Goal: Transaction & Acquisition: Purchase product/service

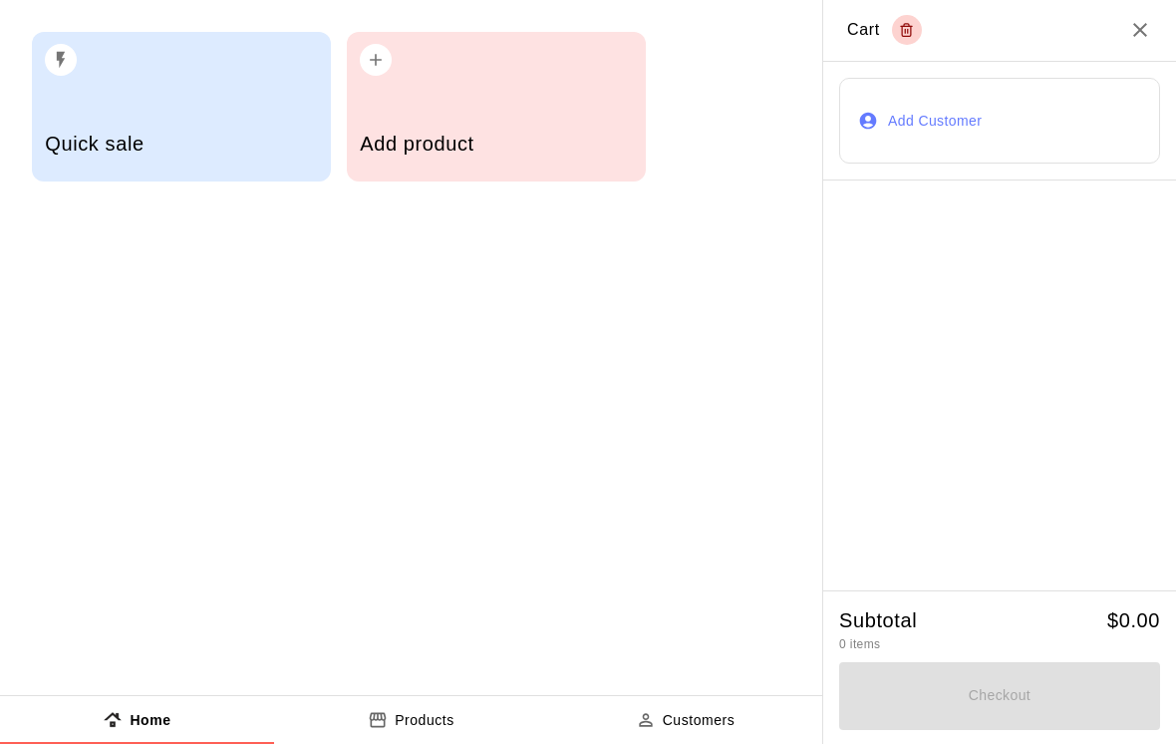
click at [444, 135] on h5 "Add product" at bounding box center [496, 144] width 272 height 27
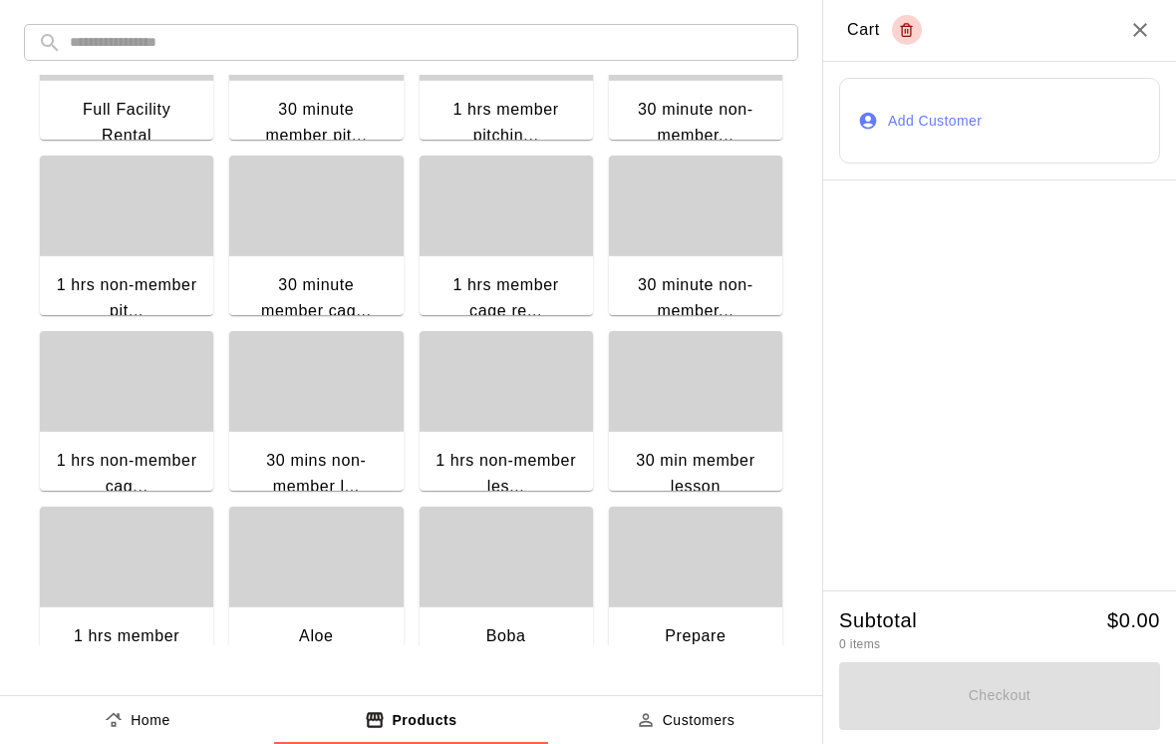
scroll to position [287, 0]
click at [133, 435] on div "1 hrs non-member cag..." at bounding box center [126, 475] width 173 height 90
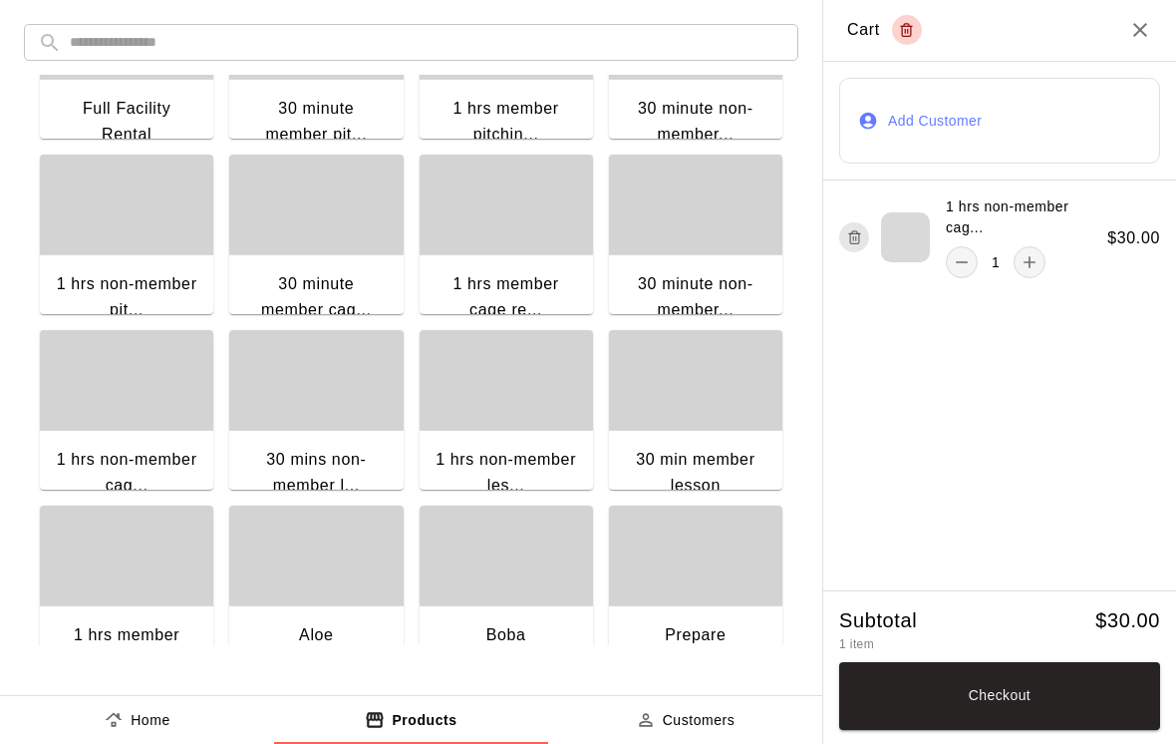
click at [1000, 699] on button "Checkout" at bounding box center [999, 696] width 321 height 68
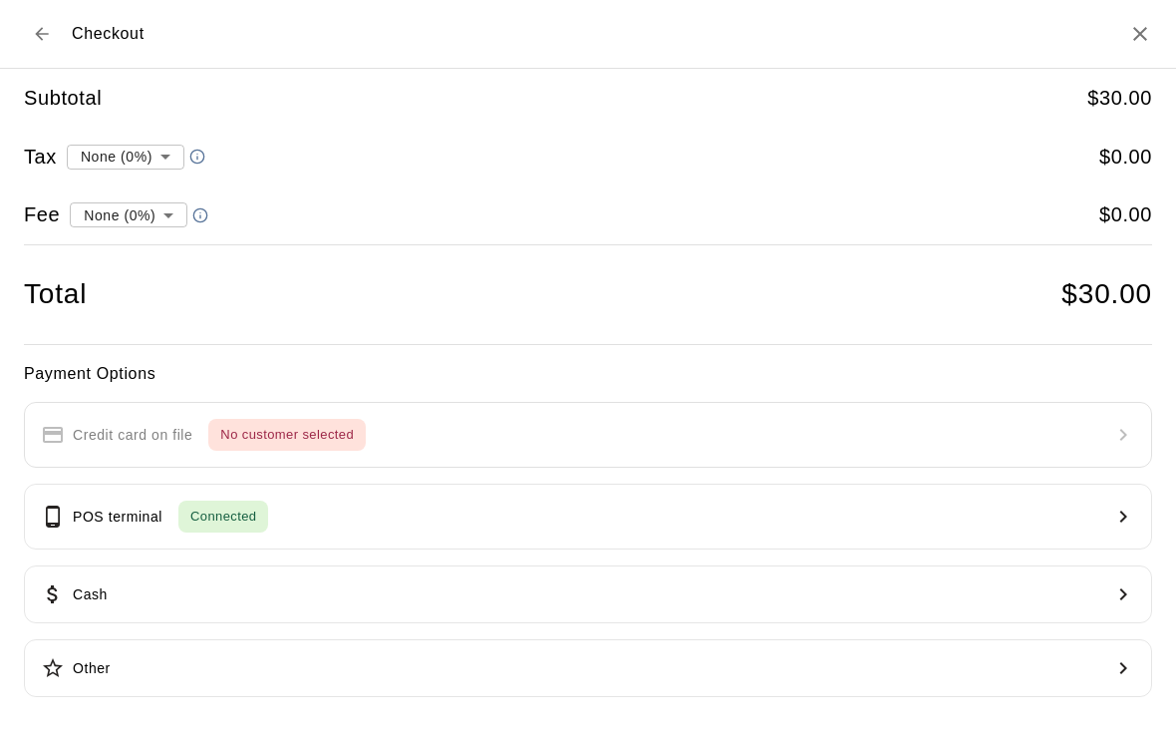
click at [233, 505] on span "Connected" at bounding box center [223, 516] width 90 height 23
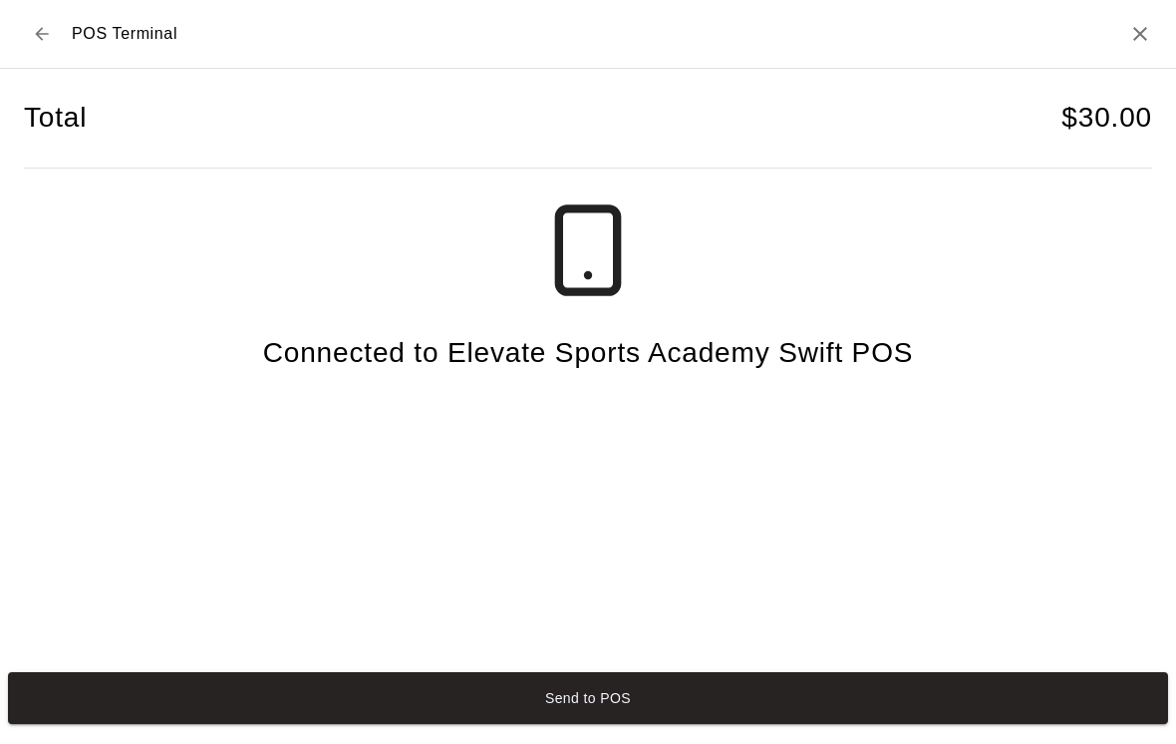
click at [788, 724] on button "Send to POS" at bounding box center [588, 698] width 1160 height 52
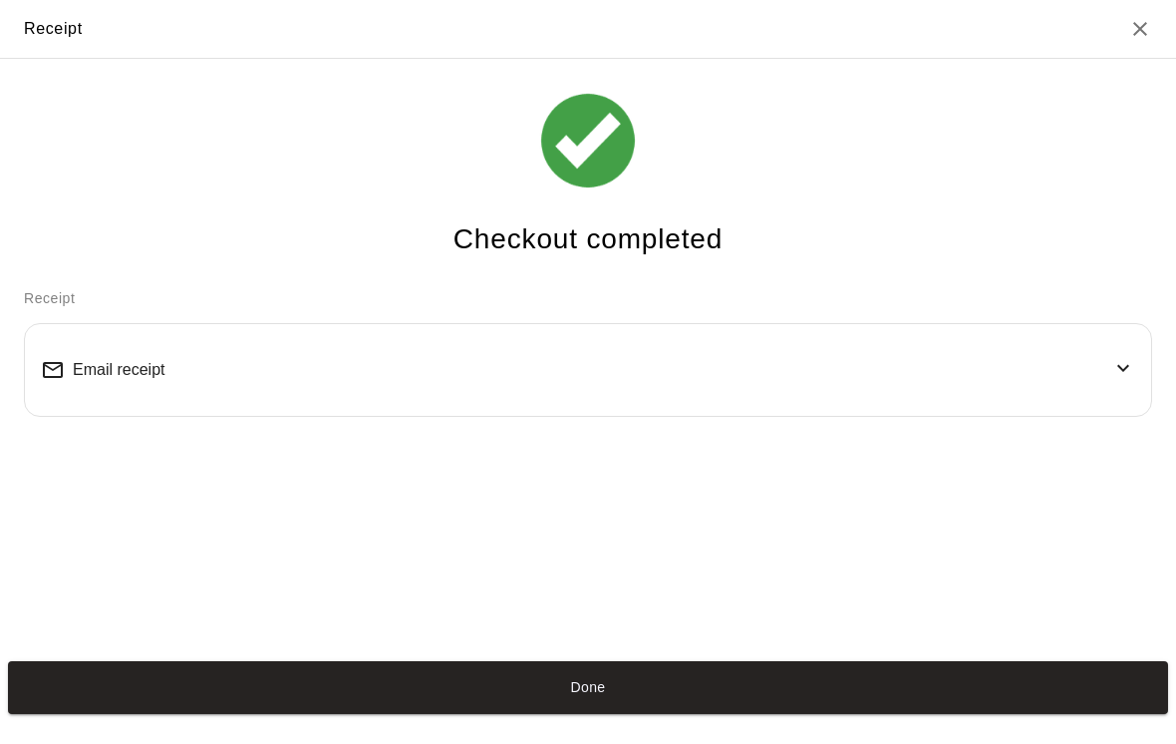
click at [965, 706] on button "Done" at bounding box center [588, 687] width 1160 height 52
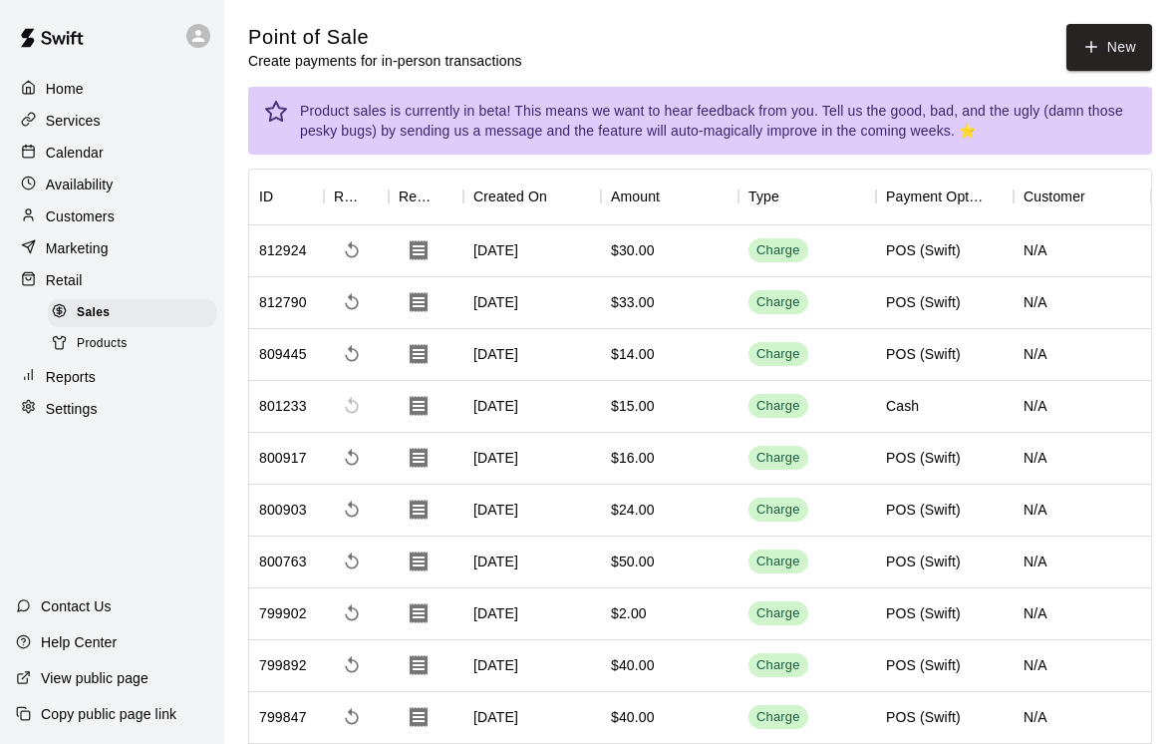
click at [1121, 38] on button "New" at bounding box center [1109, 47] width 86 height 47
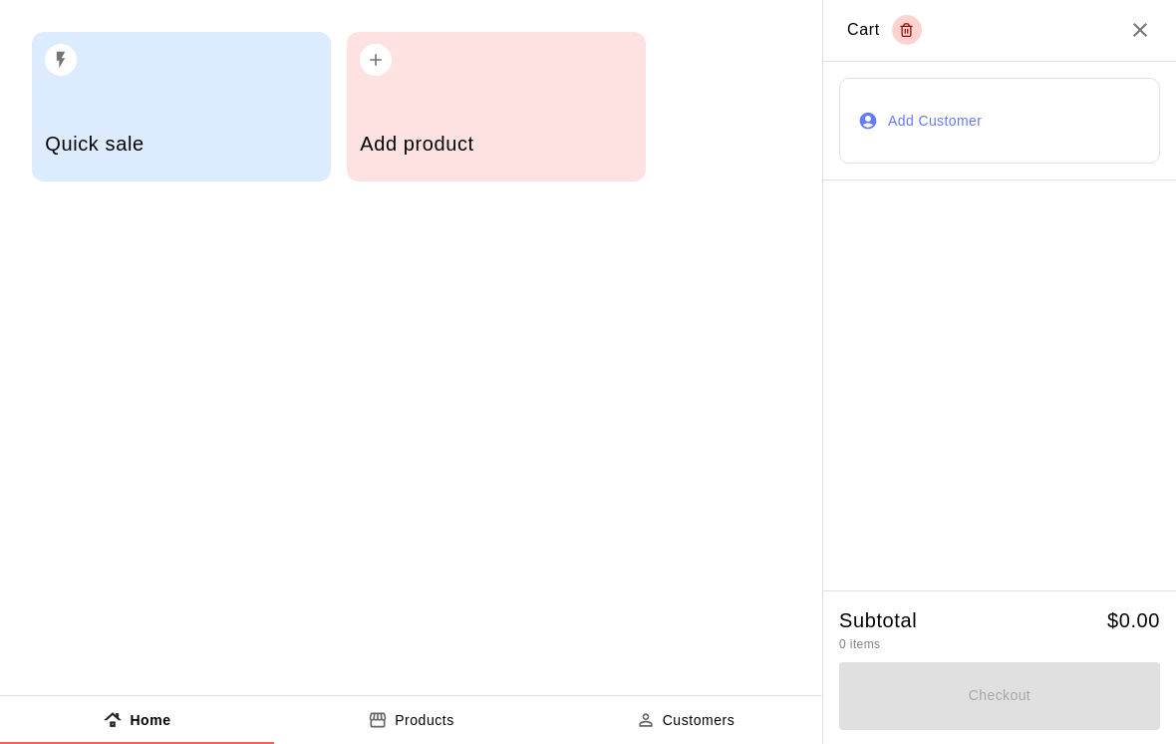
click at [184, 133] on h5 "Quick sale" at bounding box center [181, 144] width 272 height 27
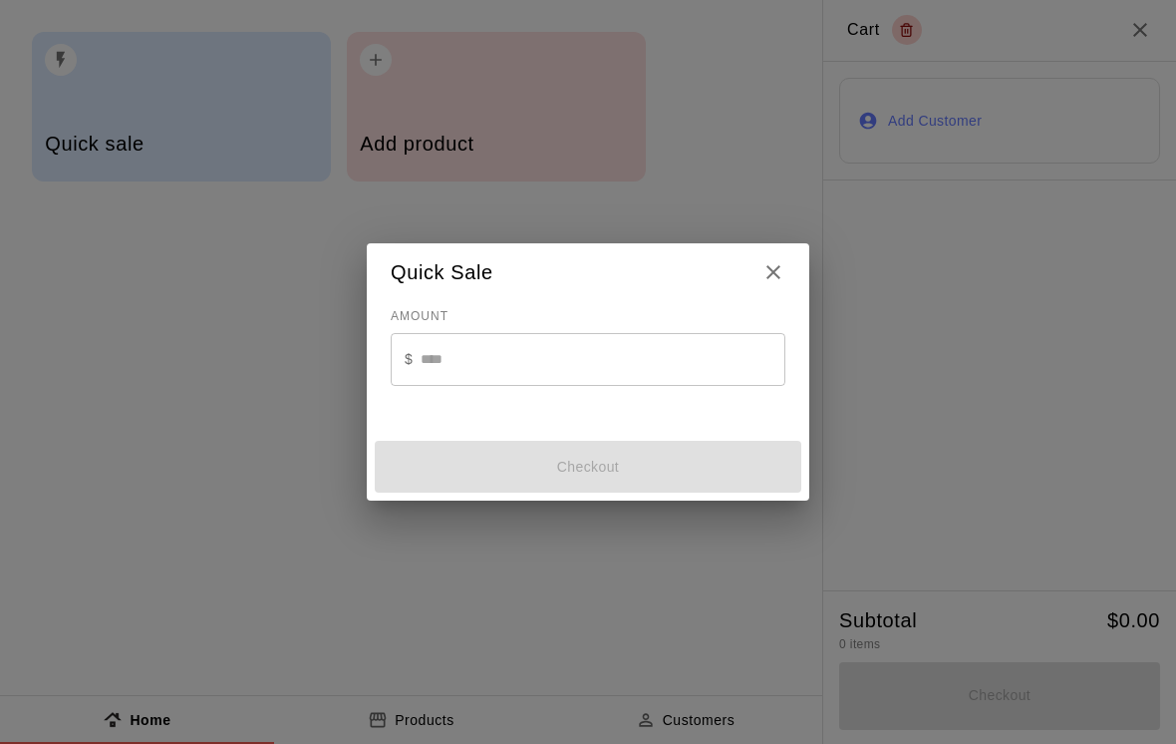
click at [771, 252] on h2 "Quick Sale" at bounding box center [588, 272] width 443 height 59
click at [774, 273] on icon "Close" at bounding box center [773, 272] width 24 height 24
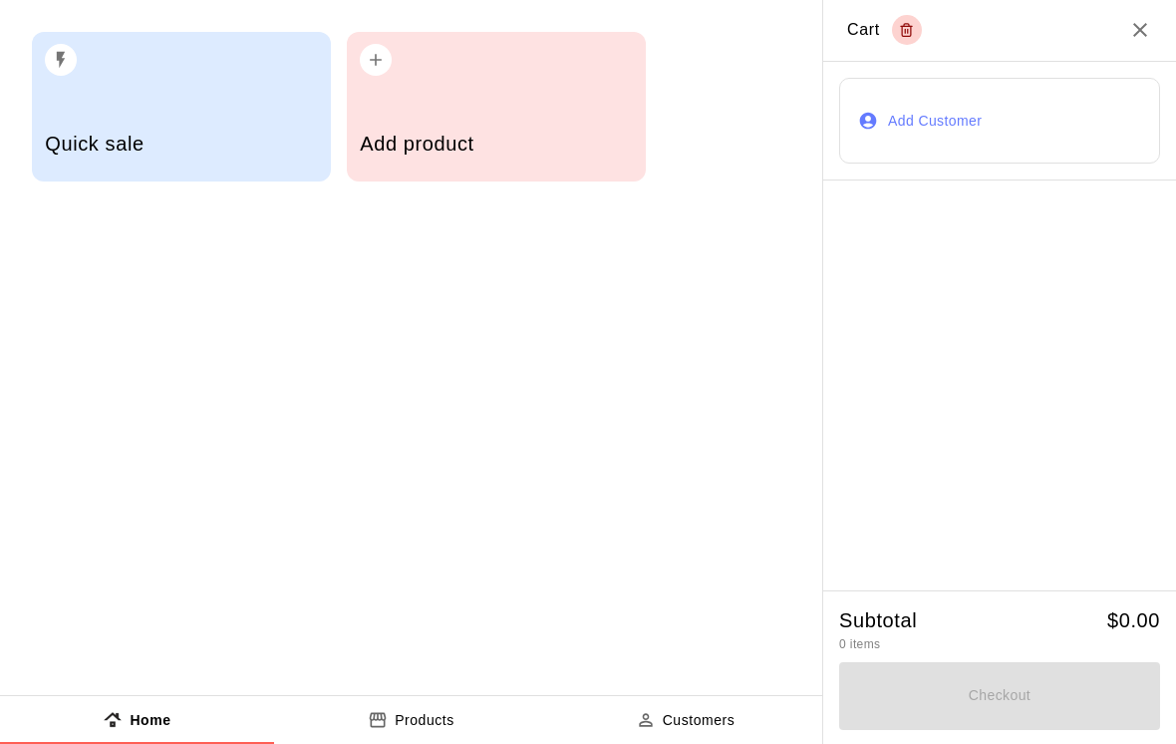
click at [486, 120] on div "Add product" at bounding box center [496, 146] width 272 height 71
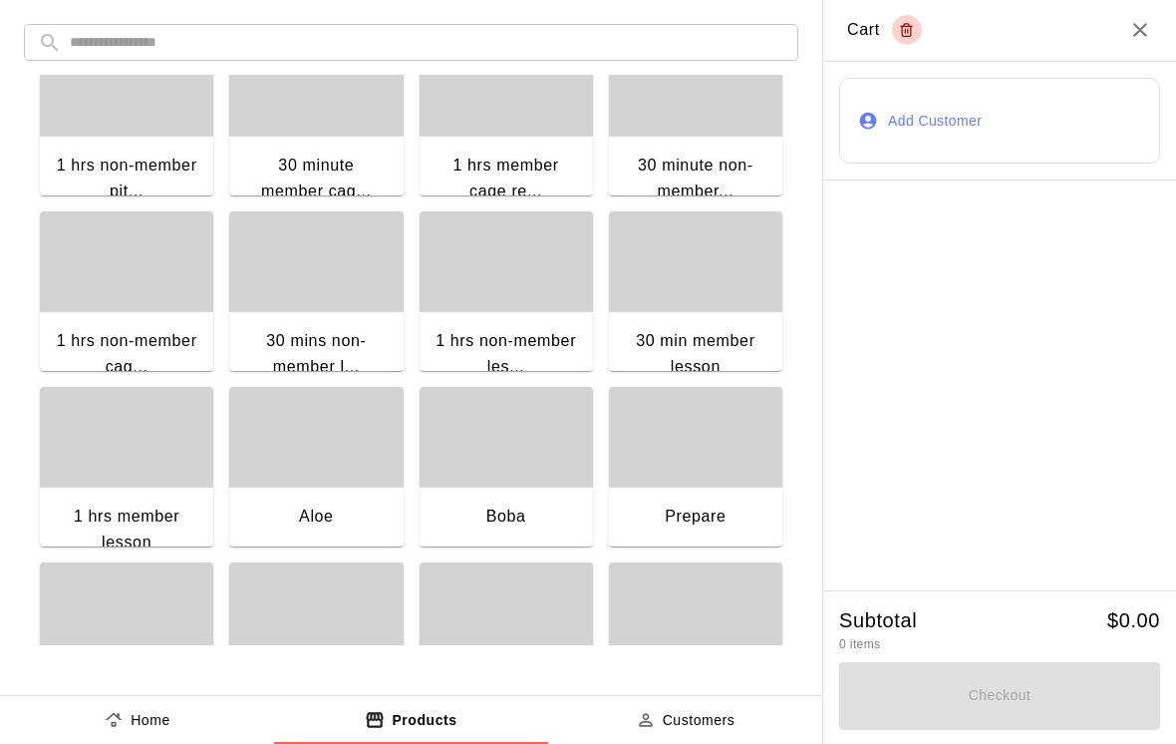
scroll to position [412, 0]
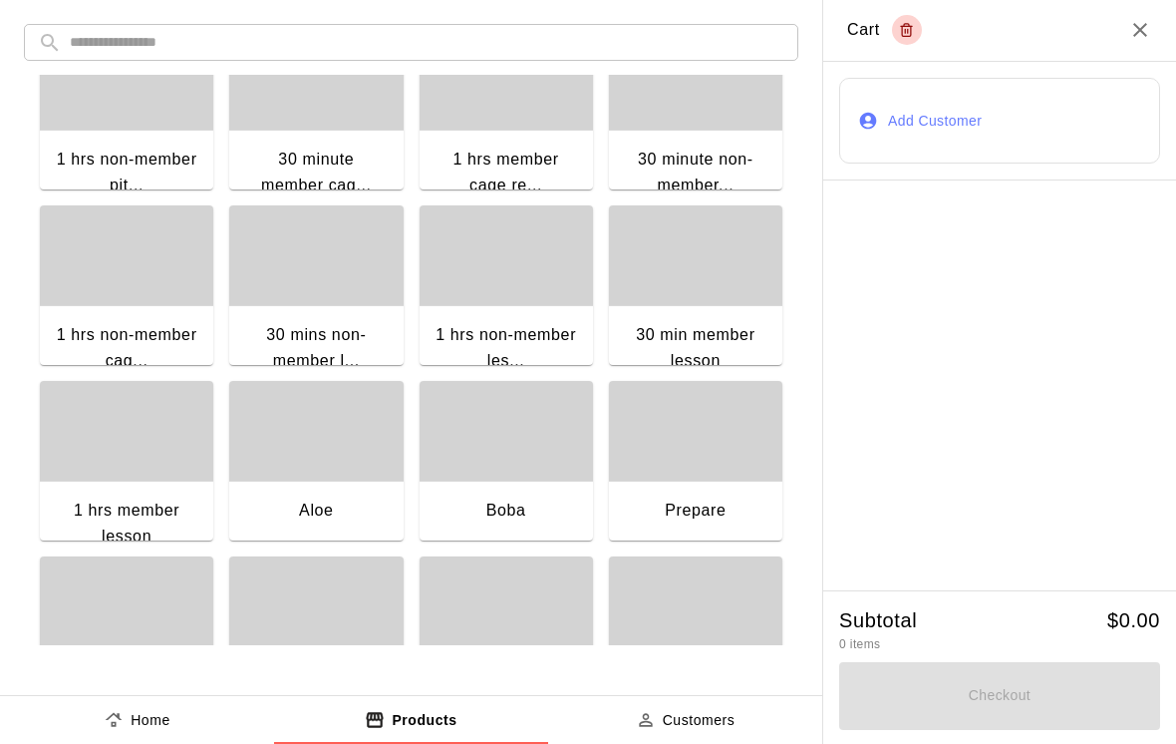
click at [128, 481] on div "1 hrs member lesson" at bounding box center [126, 525] width 173 height 90
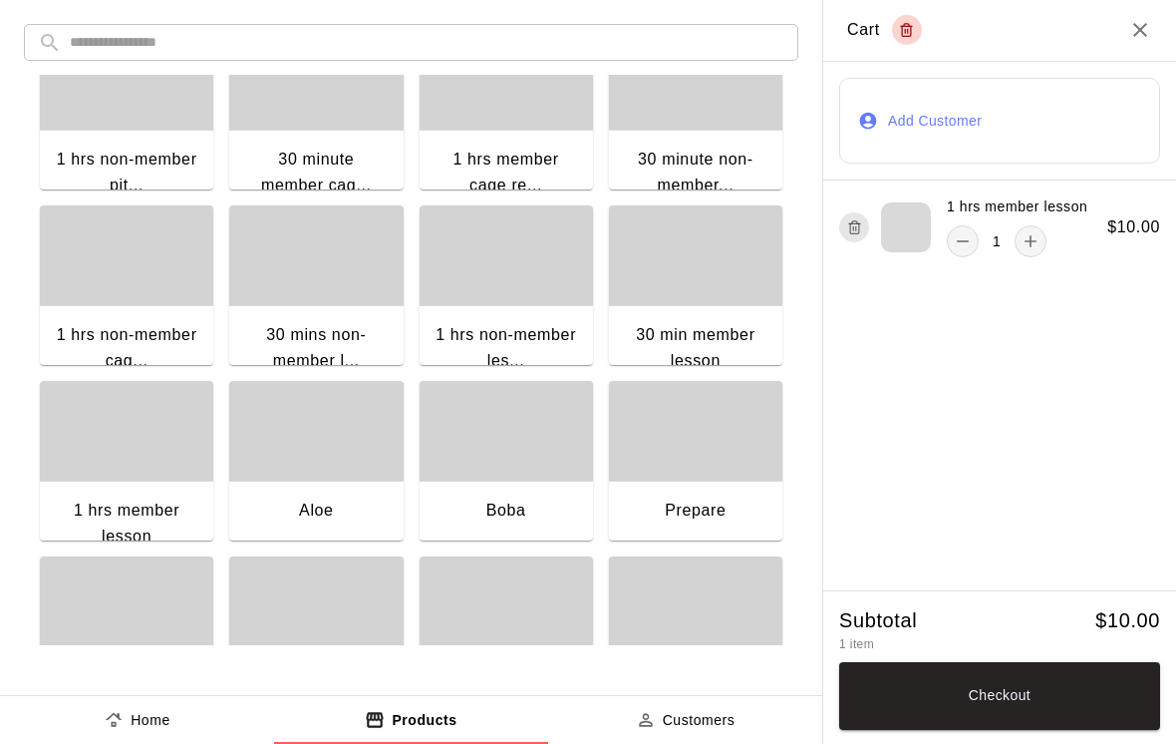
click at [998, 694] on button "Checkout" at bounding box center [999, 696] width 321 height 68
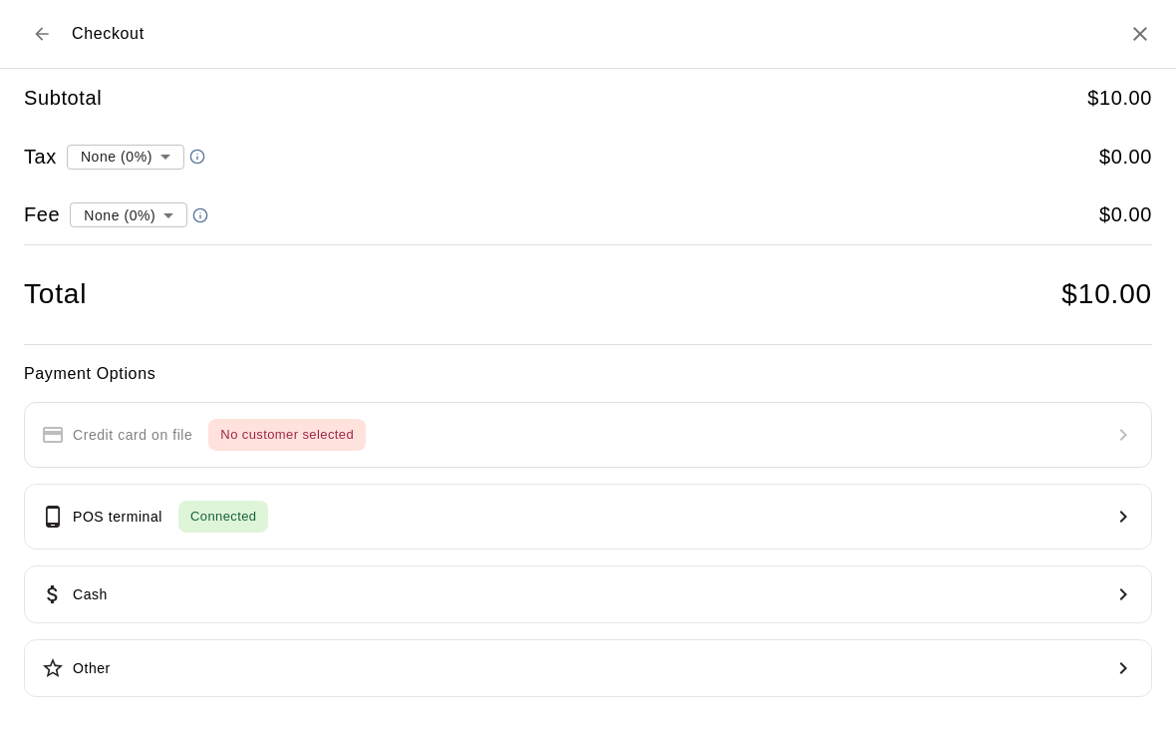
click at [107, 584] on p "Cash" at bounding box center [90, 594] width 35 height 21
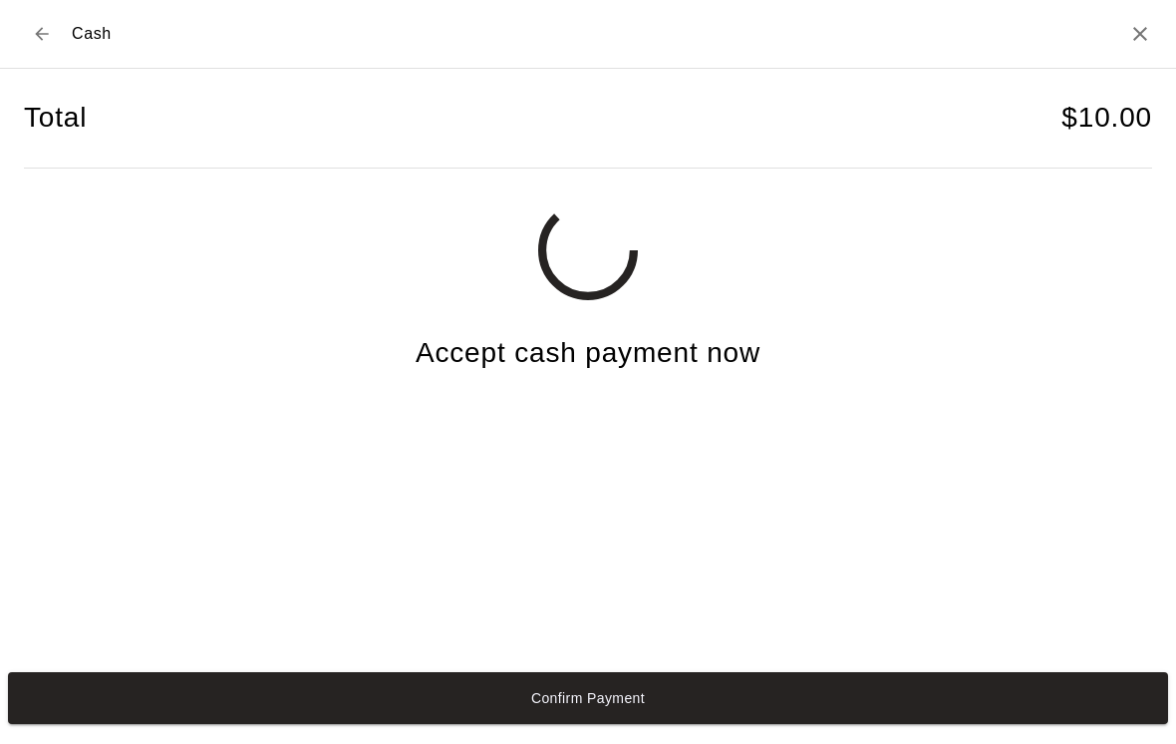
click at [806, 708] on button "Confirm Payment" at bounding box center [588, 698] width 1160 height 52
